Goal: Find specific page/section: Find specific page/section

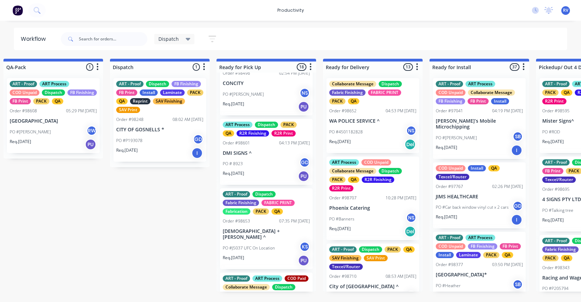
scroll to position [553, 0]
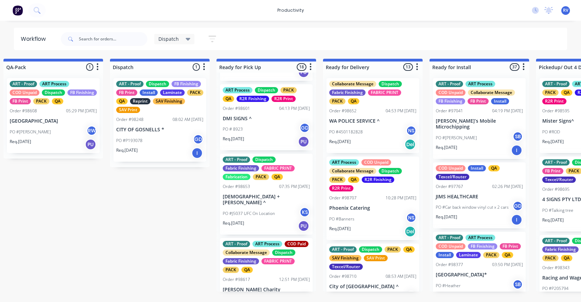
click at [241, 217] on p "PO #J5037 UFC On Location" at bounding box center [249, 214] width 52 height 6
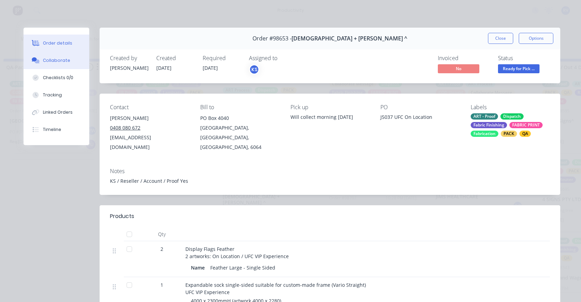
click at [50, 65] on button "Collaborate" at bounding box center [57, 60] width 66 height 17
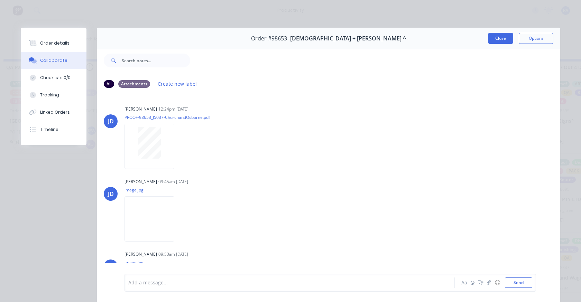
click at [492, 41] on button "Close" at bounding box center [500, 38] width 25 height 11
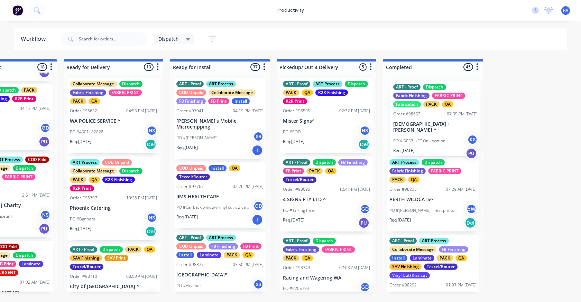
scroll to position [0, 700]
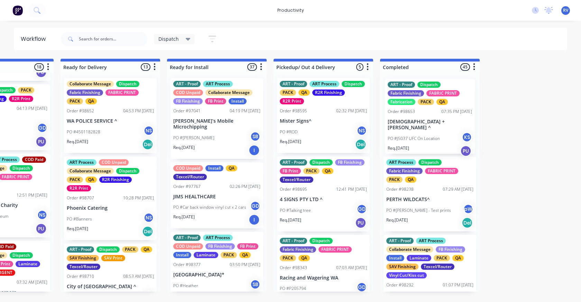
drag, startPoint x: 249, startPoint y: 213, endPoint x: 412, endPoint y: 125, distance: 186.0
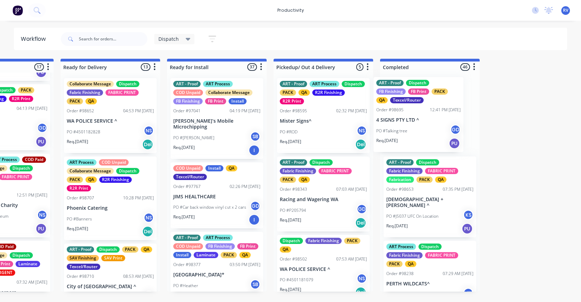
drag, startPoint x: 349, startPoint y: 185, endPoint x: 417, endPoint y: 123, distance: 92.5
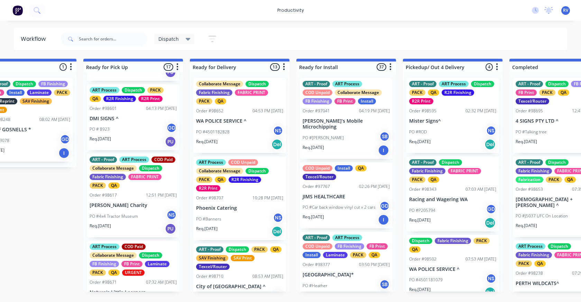
scroll to position [94, 0]
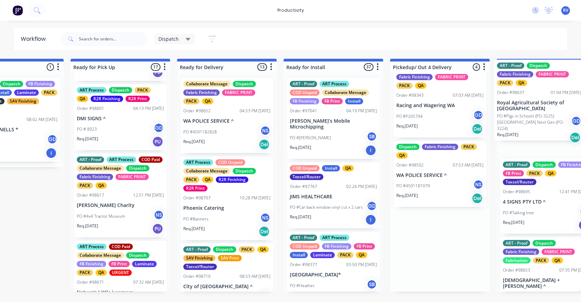
drag, startPoint x: 443, startPoint y: 259, endPoint x: 532, endPoint y: 107, distance: 176.2
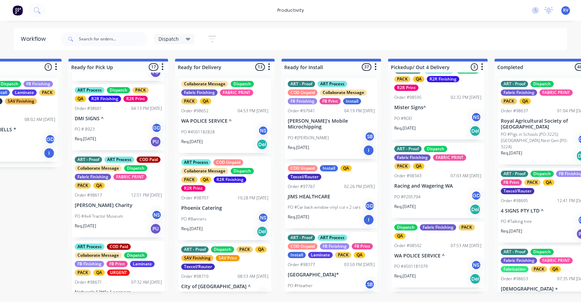
scroll to position [10, 0]
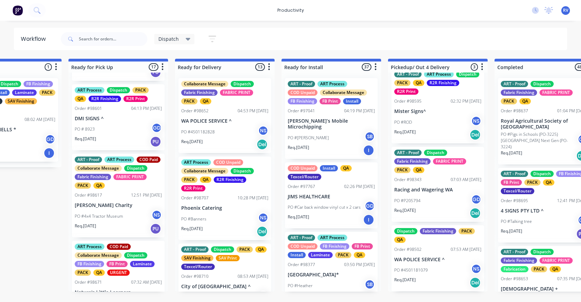
click at [537, 130] on div "ART - Proof Dispatch Fabric Finishing FABRIC PRINT PACK QA Order #98637 01:04 P…" at bounding box center [544, 121] width 93 height 86
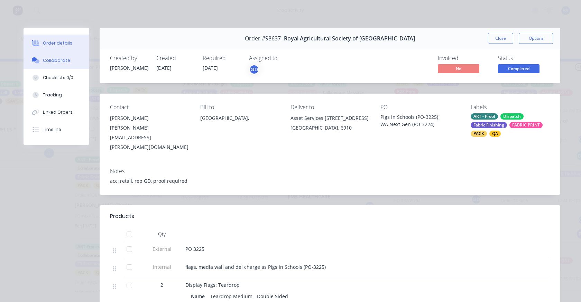
click at [53, 61] on div "Collaborate" at bounding box center [56, 60] width 27 height 6
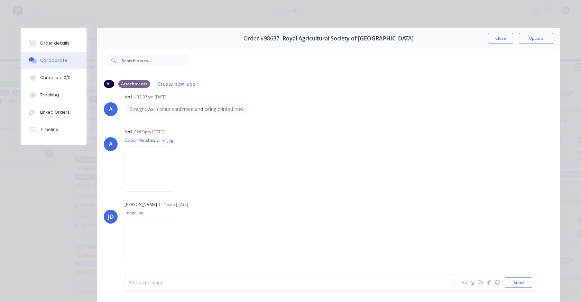
scroll to position [0, 0]
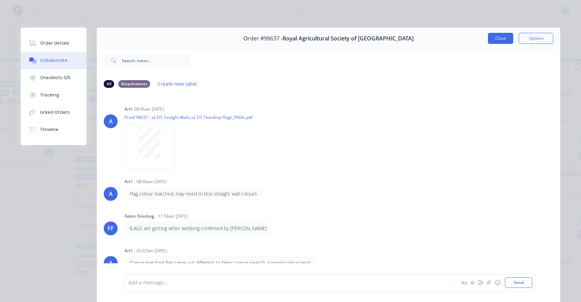
click at [496, 38] on button "Close" at bounding box center [500, 38] width 25 height 11
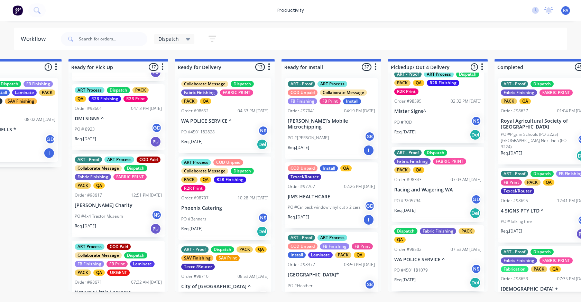
click at [537, 138] on p "PO #Pigs in Schools (PO-3225) [GEOGRAPHIC_DATA] Next Gen (PO-3224)" at bounding box center [539, 140] width 77 height 19
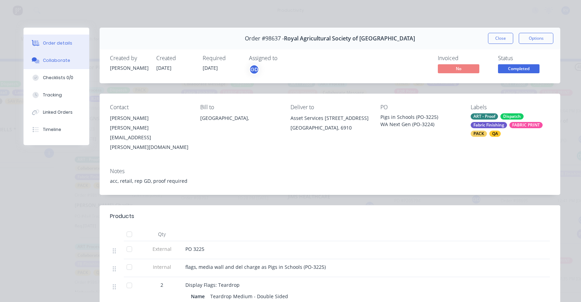
click at [55, 61] on div "Collaborate" at bounding box center [56, 60] width 27 height 6
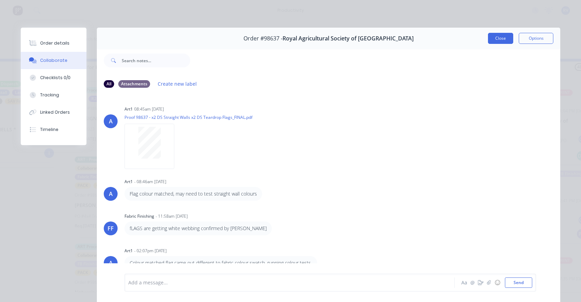
click at [496, 34] on button "Close" at bounding box center [500, 38] width 25 height 11
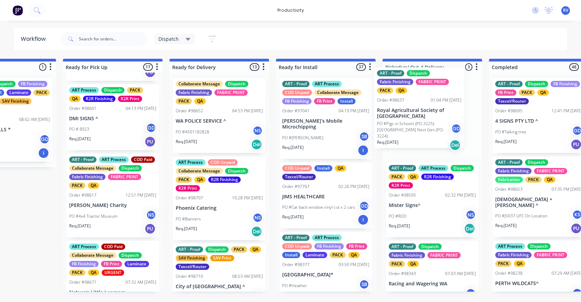
drag, startPoint x: 547, startPoint y: 126, endPoint x: 422, endPoint y: 115, distance: 126.0
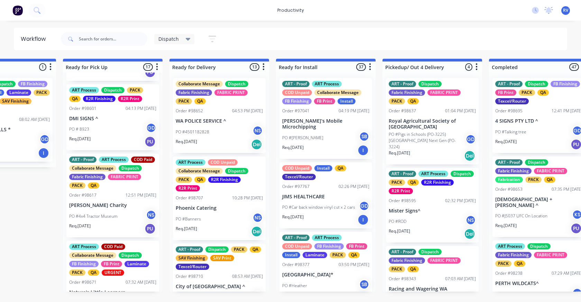
scroll to position [622, 0]
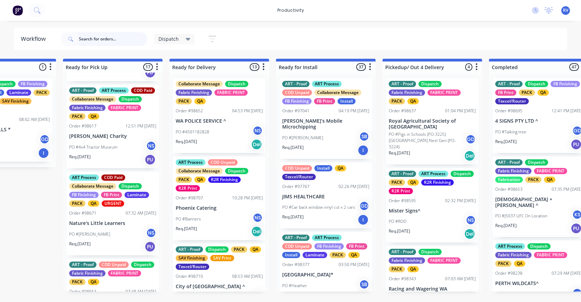
click at [90, 39] on input "text" at bounding box center [113, 39] width 68 height 14
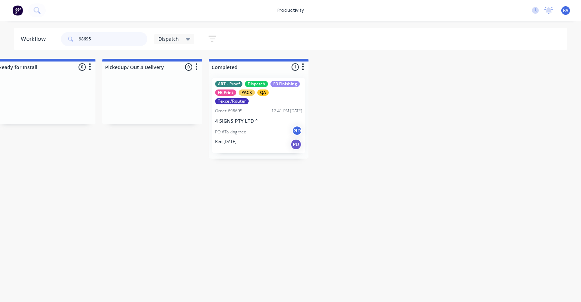
scroll to position [0, 881]
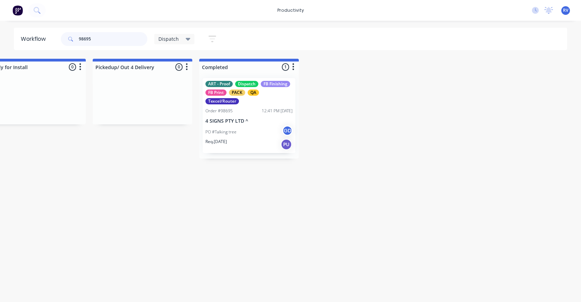
type input "98695"
drag, startPoint x: 175, startPoint y: 39, endPoint x: 169, endPoint y: 44, distance: 7.1
click at [174, 39] on span "Dispatch" at bounding box center [168, 38] width 20 height 7
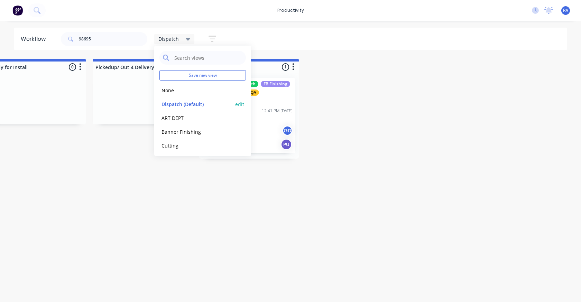
click at [173, 106] on button "Dispatch (Default)" at bounding box center [196, 104] width 74 height 8
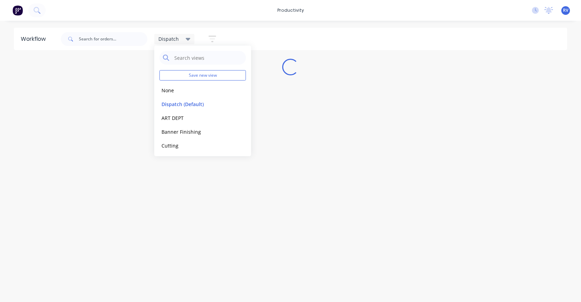
scroll to position [0, 0]
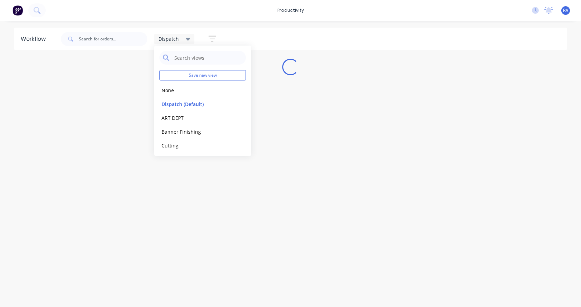
drag, startPoint x: 168, startPoint y: 192, endPoint x: 154, endPoint y: 178, distance: 19.6
click at [168, 190] on div "Workflow Dispatch Save new view None edit Dispatch (Default) edit ART DEPT edit…" at bounding box center [290, 161] width 581 height 266
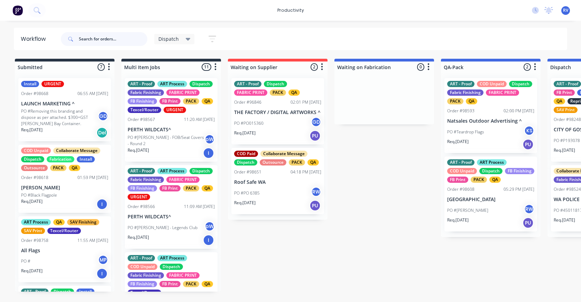
click at [105, 45] on input "text" at bounding box center [113, 39] width 68 height 14
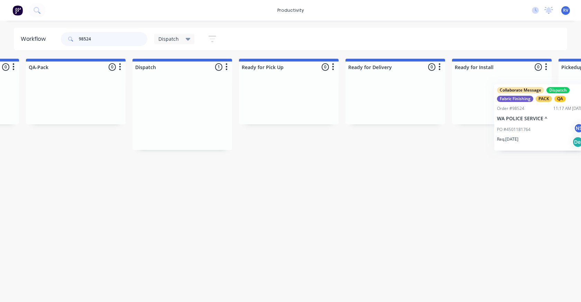
scroll to position [0, 462]
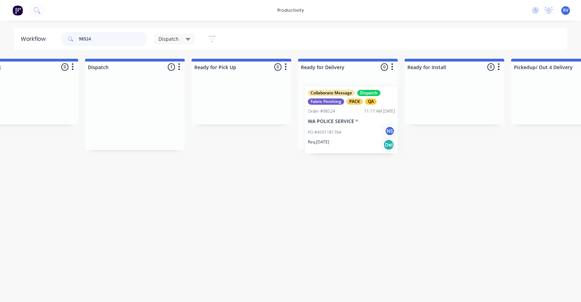
drag, startPoint x: 554, startPoint y: 98, endPoint x: 301, endPoint y: 101, distance: 253.1
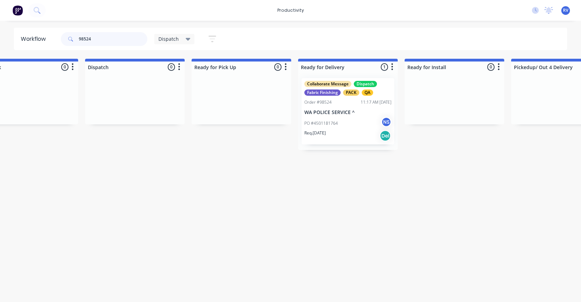
type input "98524"
click at [178, 43] on div "Dispatch" at bounding box center [174, 39] width 40 height 10
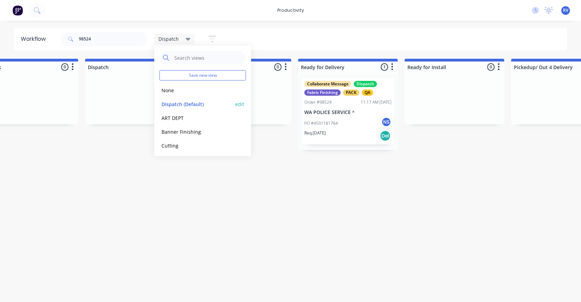
click at [188, 104] on button "Dispatch (Default)" at bounding box center [196, 104] width 74 height 8
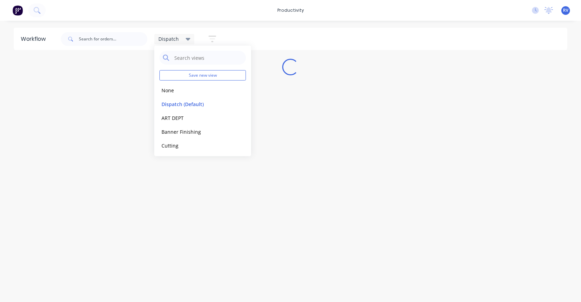
scroll to position [0, 0]
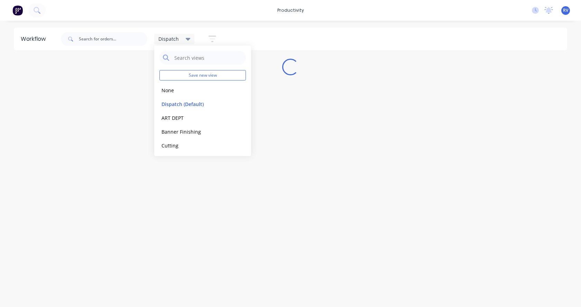
click at [192, 180] on div "Workflow Dispatch Save new view None edit Dispatch (Default) edit ART DEPT edit…" at bounding box center [290, 161] width 581 height 266
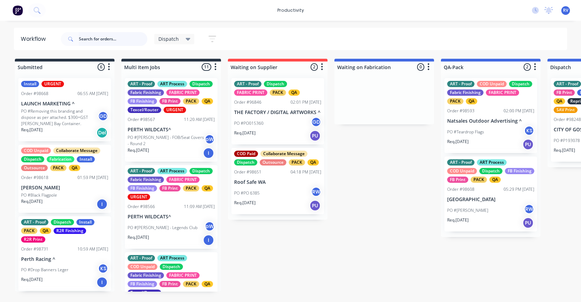
click at [104, 43] on input "text" at bounding box center [113, 39] width 68 height 14
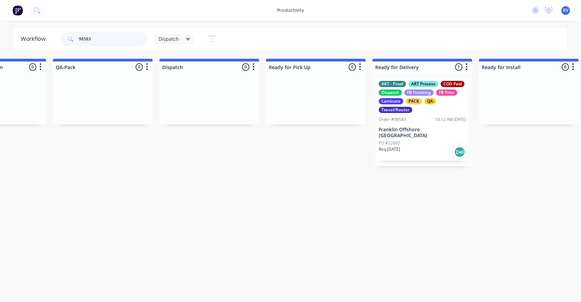
scroll to position [0, 499]
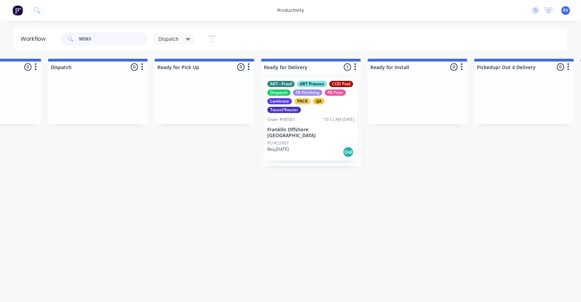
type input "98583"
click at [315, 140] on div "PO #22697" at bounding box center [310, 143] width 87 height 6
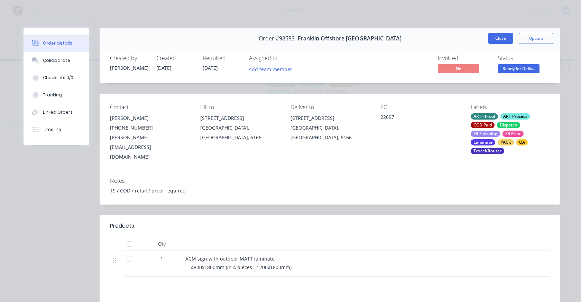
click at [488, 39] on button "Close" at bounding box center [500, 38] width 25 height 11
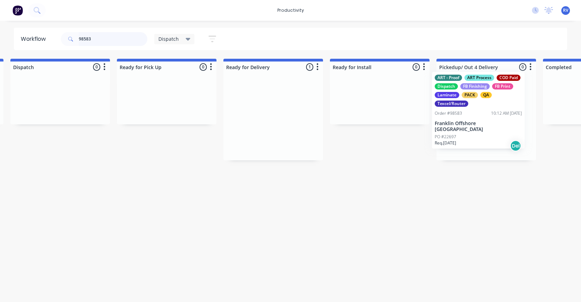
scroll to position [0, 551]
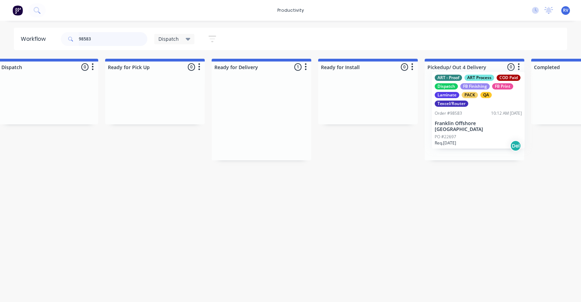
drag, startPoint x: 293, startPoint y: 123, endPoint x: 456, endPoint y: 114, distance: 163.4
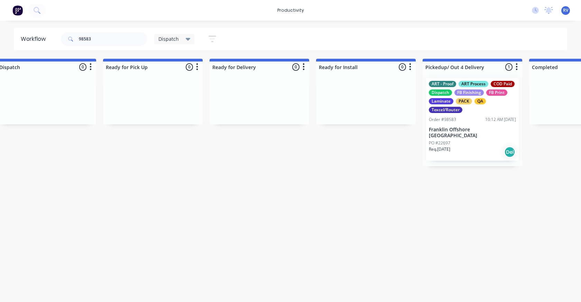
click at [164, 35] on div "Dispatch" at bounding box center [174, 39] width 40 height 10
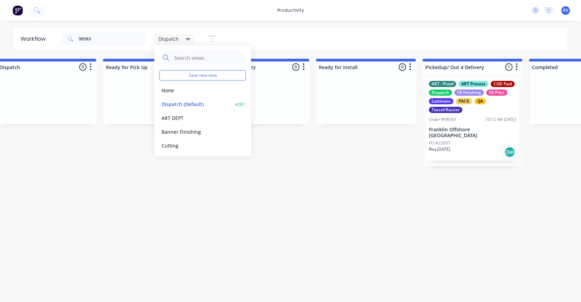
click at [168, 105] on button "Dispatch (Default)" at bounding box center [196, 104] width 74 height 8
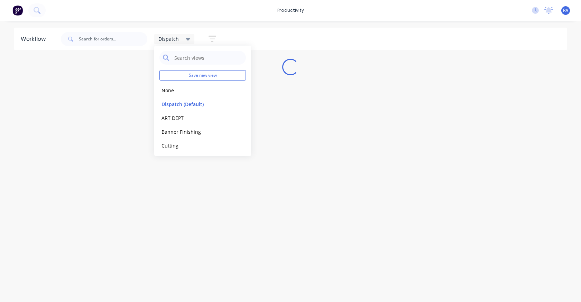
scroll to position [0, 0]
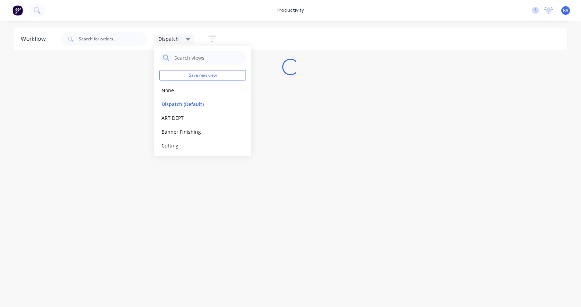
click at [168, 184] on div "Workflow Dispatch Save new view None edit Dispatch (Default) edit ART DEPT edit…" at bounding box center [290, 161] width 581 height 266
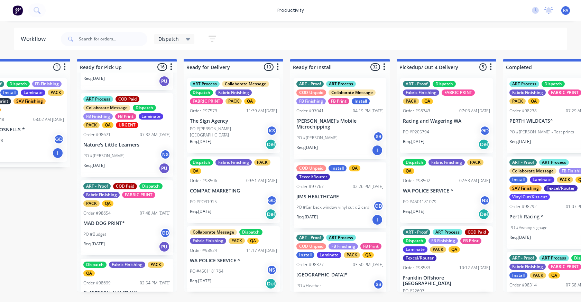
scroll to position [657, 0]
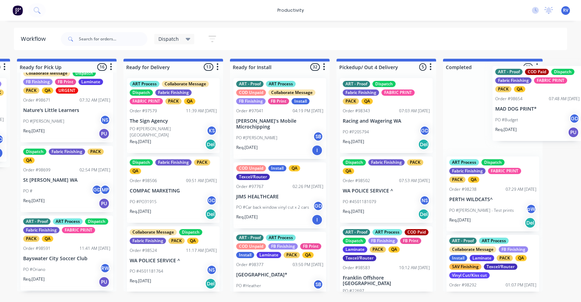
drag, startPoint x: 136, startPoint y: 209, endPoint x: 530, endPoint y: 119, distance: 404.6
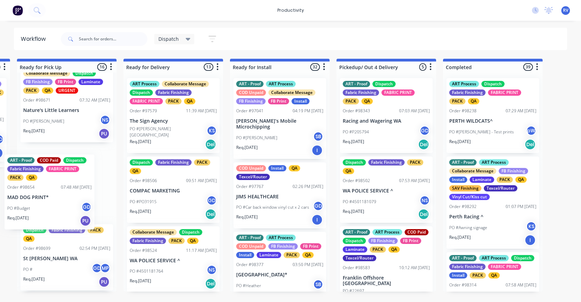
scroll to position [0, 653]
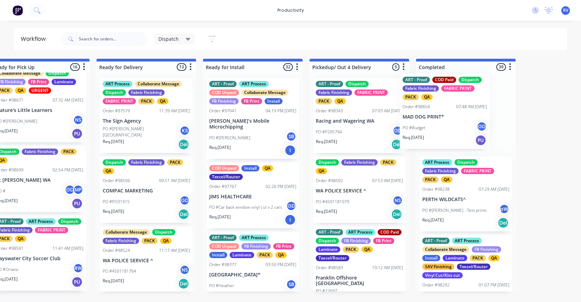
drag, startPoint x: 44, startPoint y: 197, endPoint x: 444, endPoint y: 115, distance: 408.6
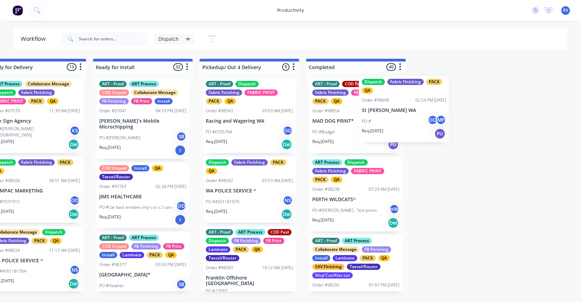
scroll to position [0, 774]
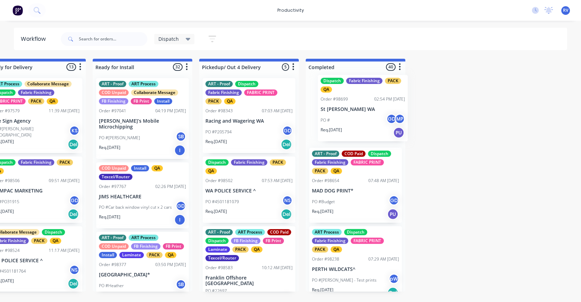
drag, startPoint x: 165, startPoint y: 197, endPoint x: 356, endPoint y: 118, distance: 207.5
click at [356, 118] on div "Submitted 5 Sort By Created date Required date Order number Customer name Most …" at bounding box center [549, 175] width 2657 height 233
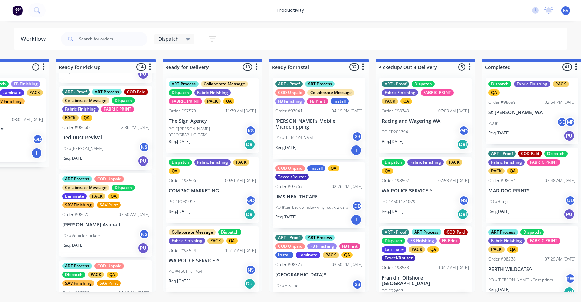
scroll to position [864, 0]
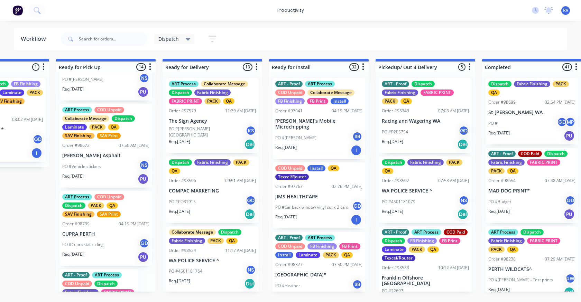
click at [103, 185] on div "Req. [DATE] PU" at bounding box center [105, 179] width 87 height 12
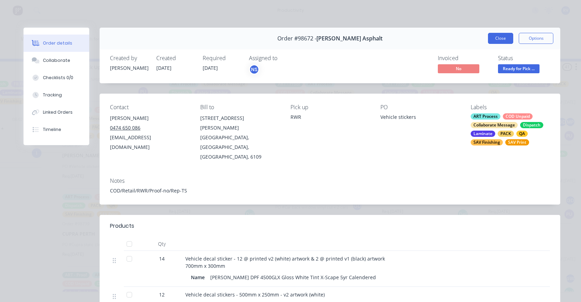
click at [496, 41] on button "Close" at bounding box center [500, 38] width 25 height 11
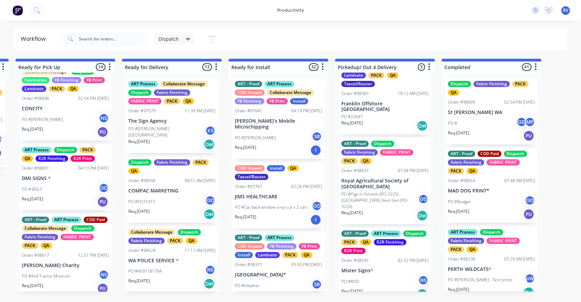
scroll to position [449, 0]
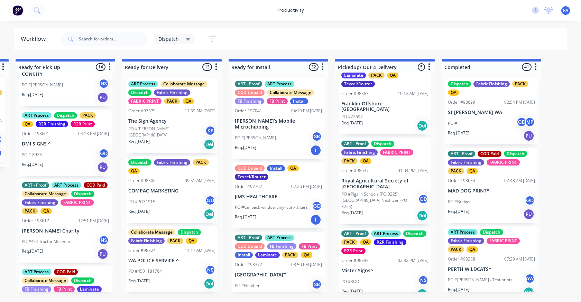
click at [66, 171] on div "Req. [DATE] PU" at bounding box center [65, 167] width 87 height 12
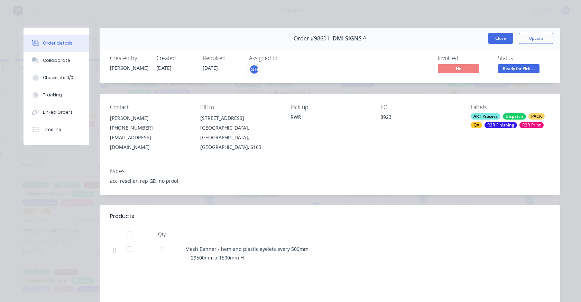
click at [496, 40] on button "Close" at bounding box center [500, 38] width 25 height 11
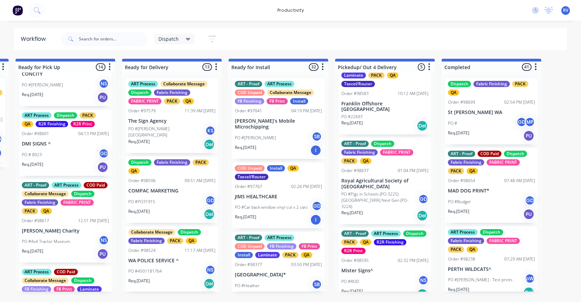
click at [67, 172] on div "Req. [DATE] PU" at bounding box center [65, 167] width 87 height 12
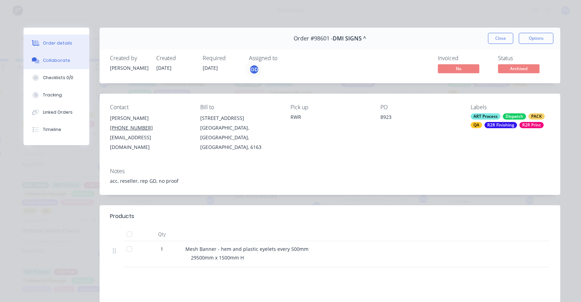
click at [45, 58] on div "Collaborate" at bounding box center [56, 60] width 27 height 6
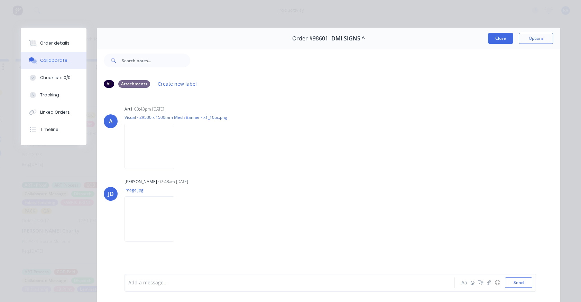
click at [490, 37] on button "Close" at bounding box center [500, 38] width 25 height 11
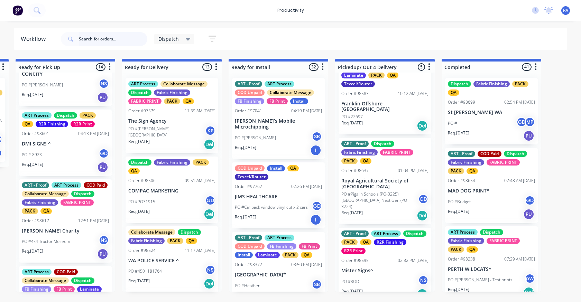
click at [95, 37] on input "text" at bounding box center [113, 39] width 68 height 14
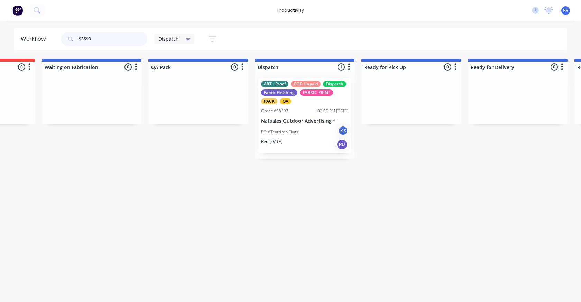
scroll to position [0, 355]
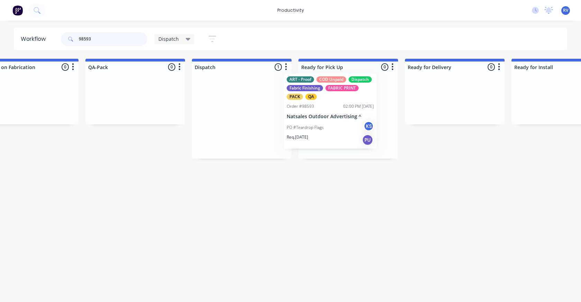
drag, startPoint x: 239, startPoint y: 106, endPoint x: 331, endPoint y: 102, distance: 92.4
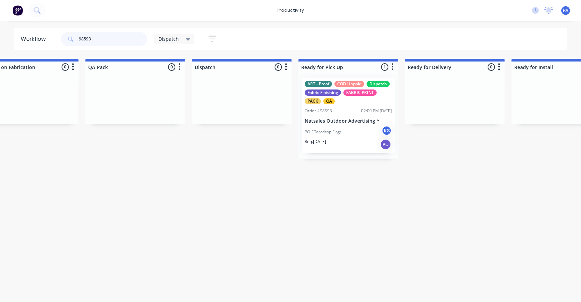
type input "98593"
click at [165, 33] on div "Dispatch Save new view None edit Dispatch (Default) edit ART DEPT edit Banner F…" at bounding box center [188, 38] width 69 height 13
click at [171, 39] on span "Dispatch" at bounding box center [168, 38] width 20 height 7
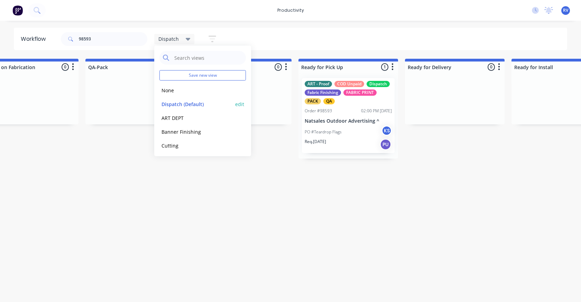
click at [182, 106] on button "Dispatch (Default)" at bounding box center [196, 104] width 74 height 8
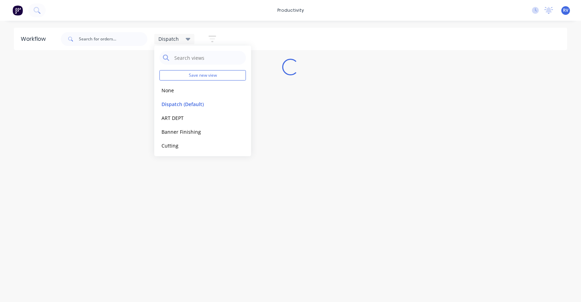
scroll to position [0, 0]
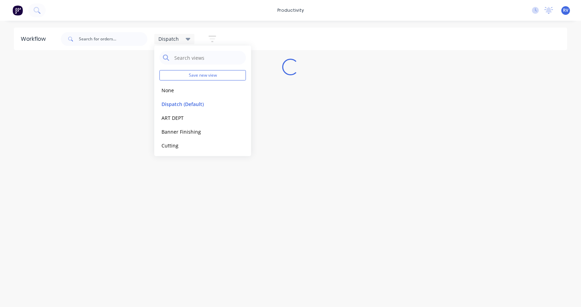
click at [158, 189] on div "Workflow Dispatch Save new view None edit Dispatch (Default) edit ART DEPT edit…" at bounding box center [290, 161] width 581 height 266
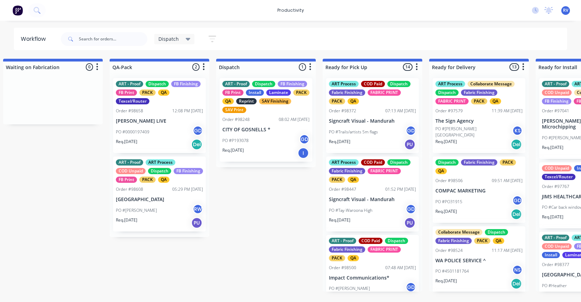
scroll to position [0, 384]
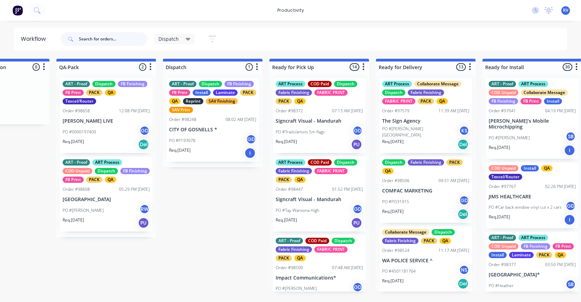
click at [114, 39] on input "text" at bounding box center [113, 39] width 68 height 14
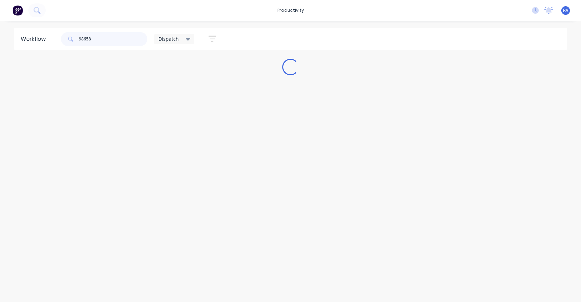
scroll to position [0, 0]
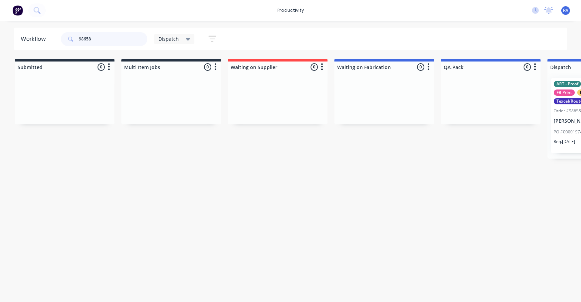
type input "98658"
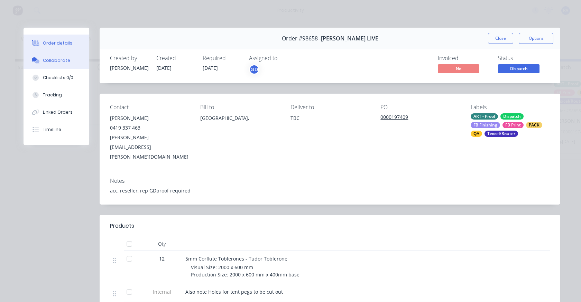
click at [46, 60] on div "Collaborate" at bounding box center [56, 60] width 27 height 6
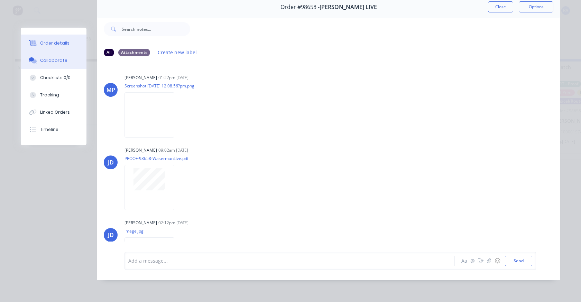
click at [67, 45] on button "Order details" at bounding box center [54, 43] width 66 height 17
